Goal: Task Accomplishment & Management: Complete application form

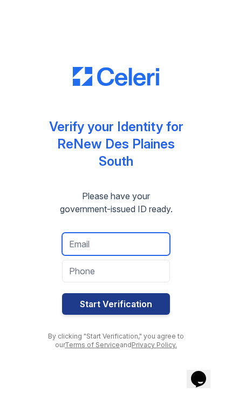
click at [113, 236] on input "email" at bounding box center [116, 244] width 108 height 23
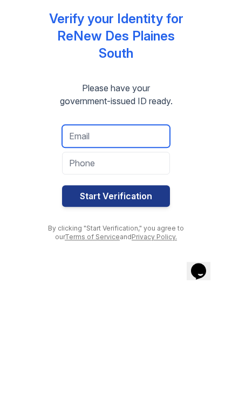
type input "emilyjimena.casas@gmail.com"
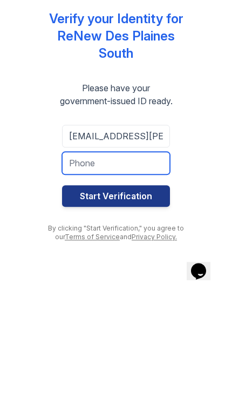
click at [148, 260] on input "tel" at bounding box center [116, 271] width 108 height 23
type input "2243345256"
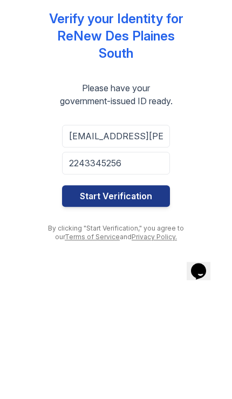
click at [151, 293] on button "Start Verification" at bounding box center [116, 304] width 108 height 22
